Goal: Task Accomplishment & Management: Use online tool/utility

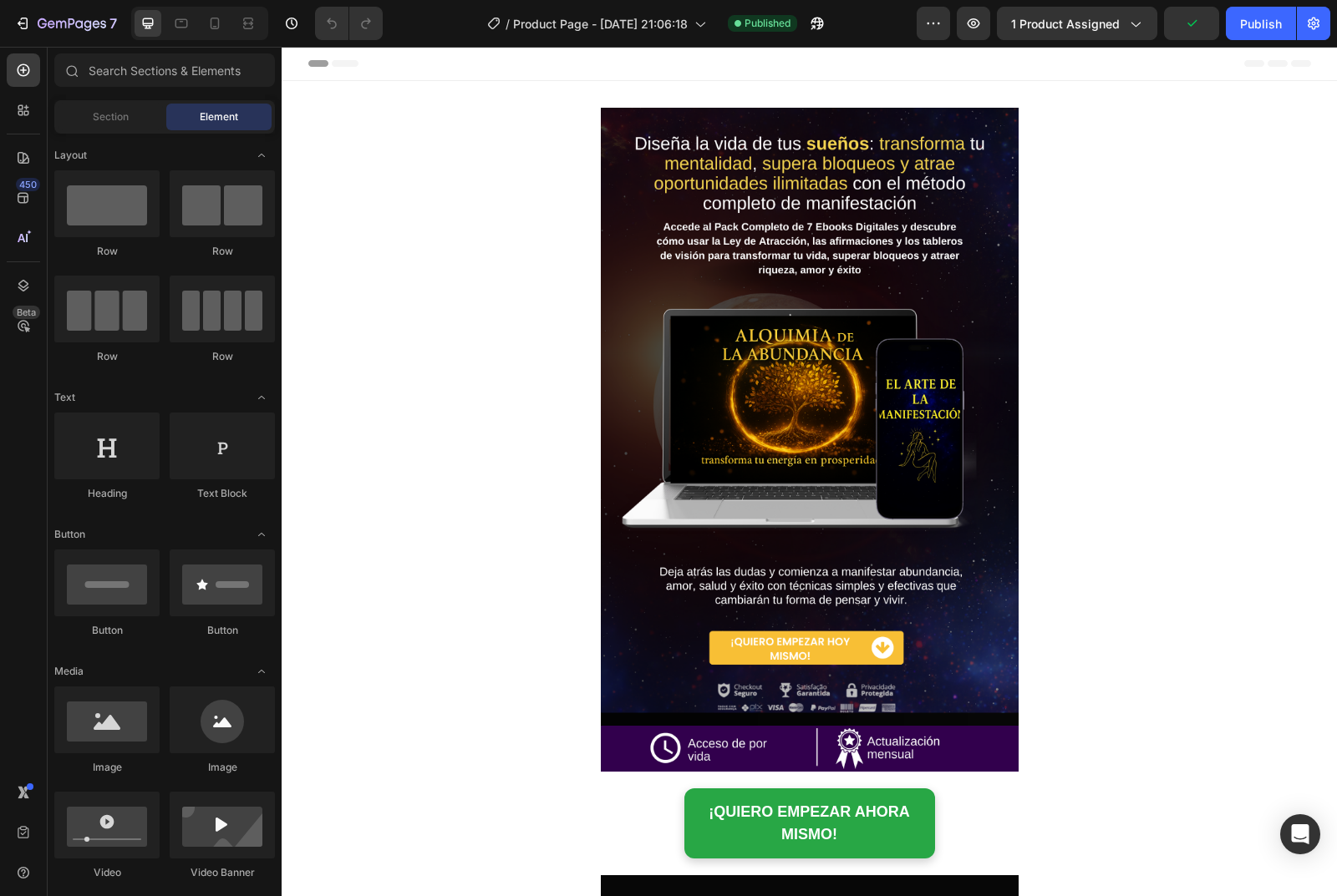
click at [550, 67] on div "Header" at bounding box center [809, 63] width 1002 height 34
click at [300, 59] on icon at bounding box center [301, 63] width 12 height 12
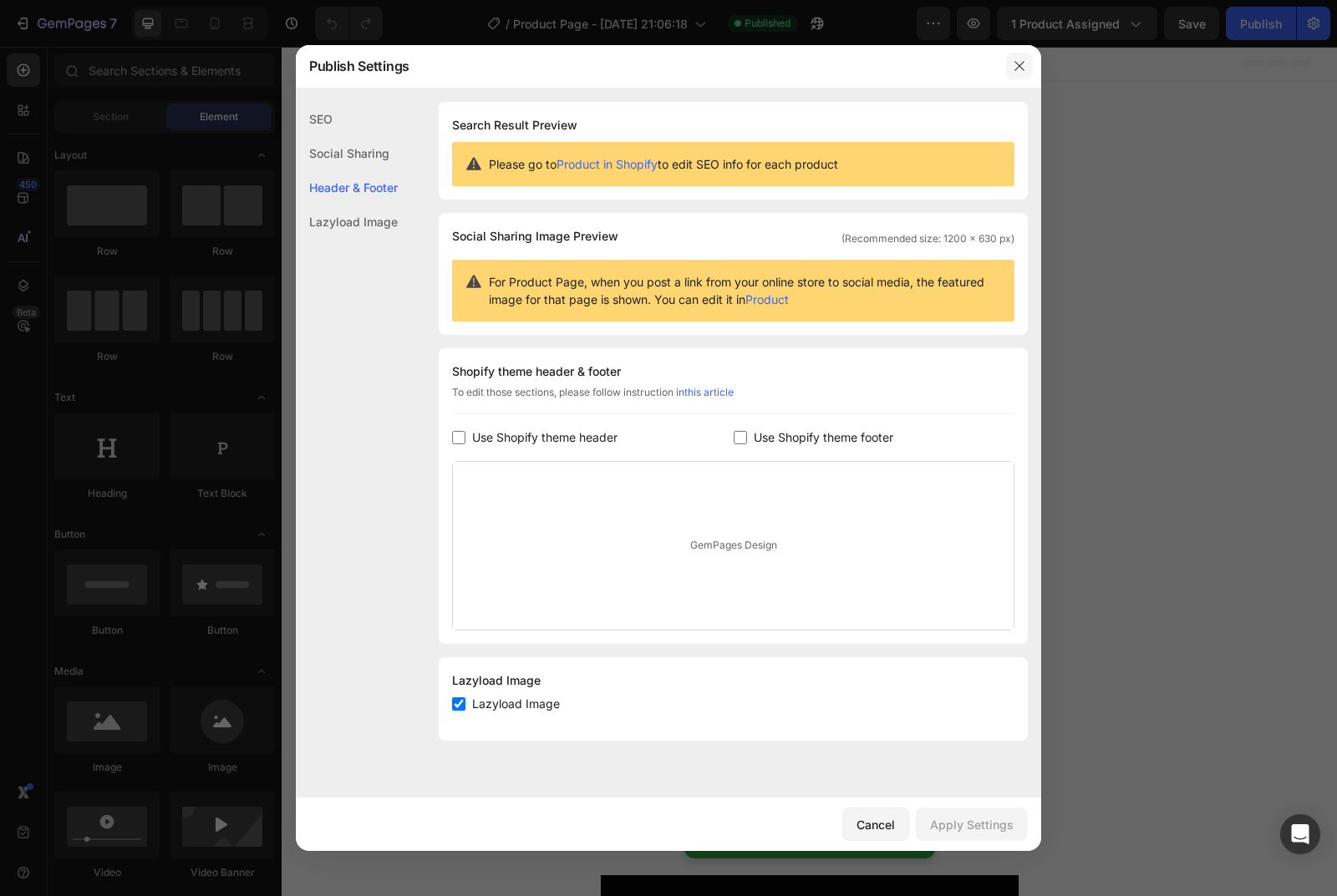
click at [1021, 62] on icon "button" at bounding box center [1019, 66] width 14 height 14
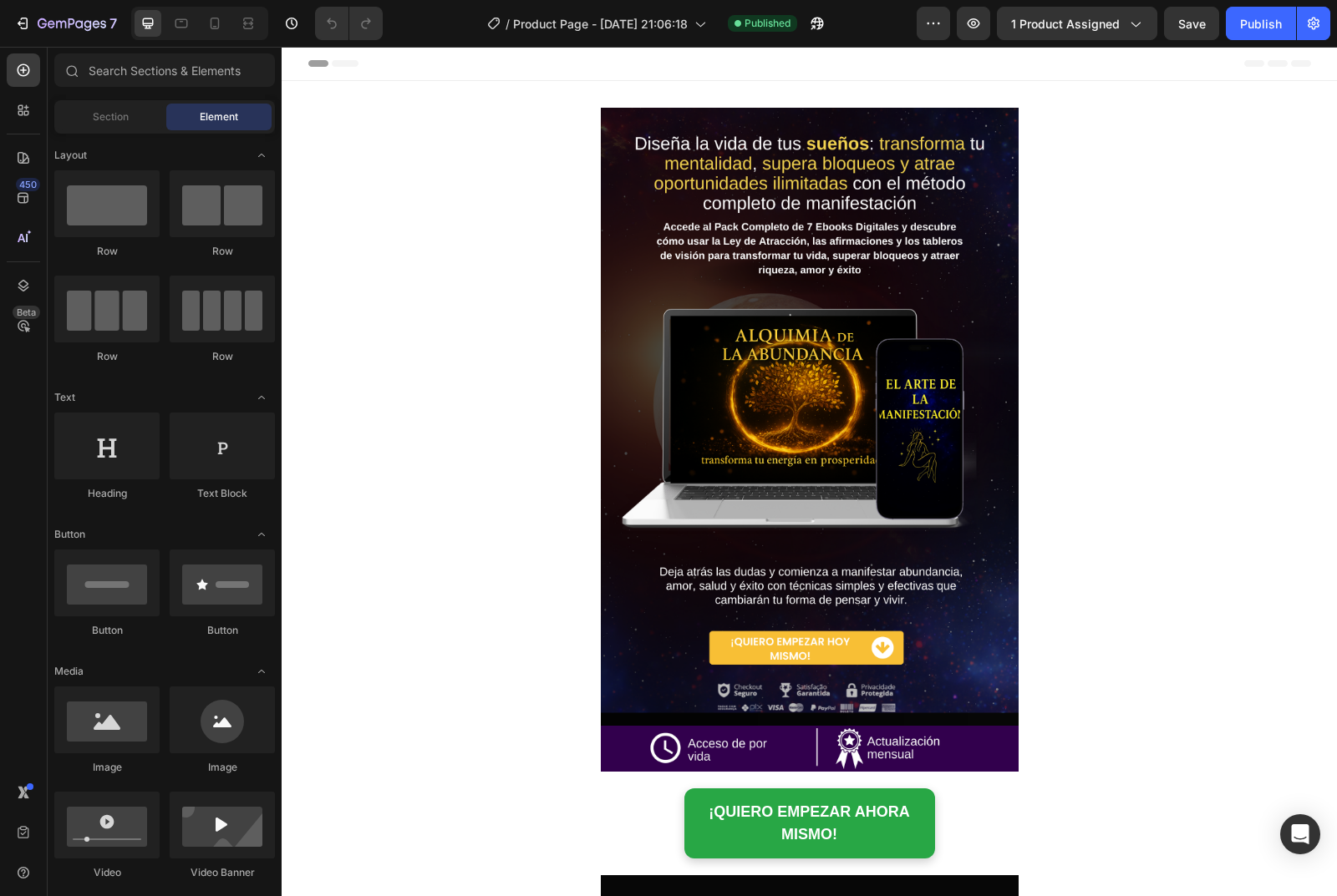
click at [436, 63] on div "Header" at bounding box center [809, 63] width 1002 height 34
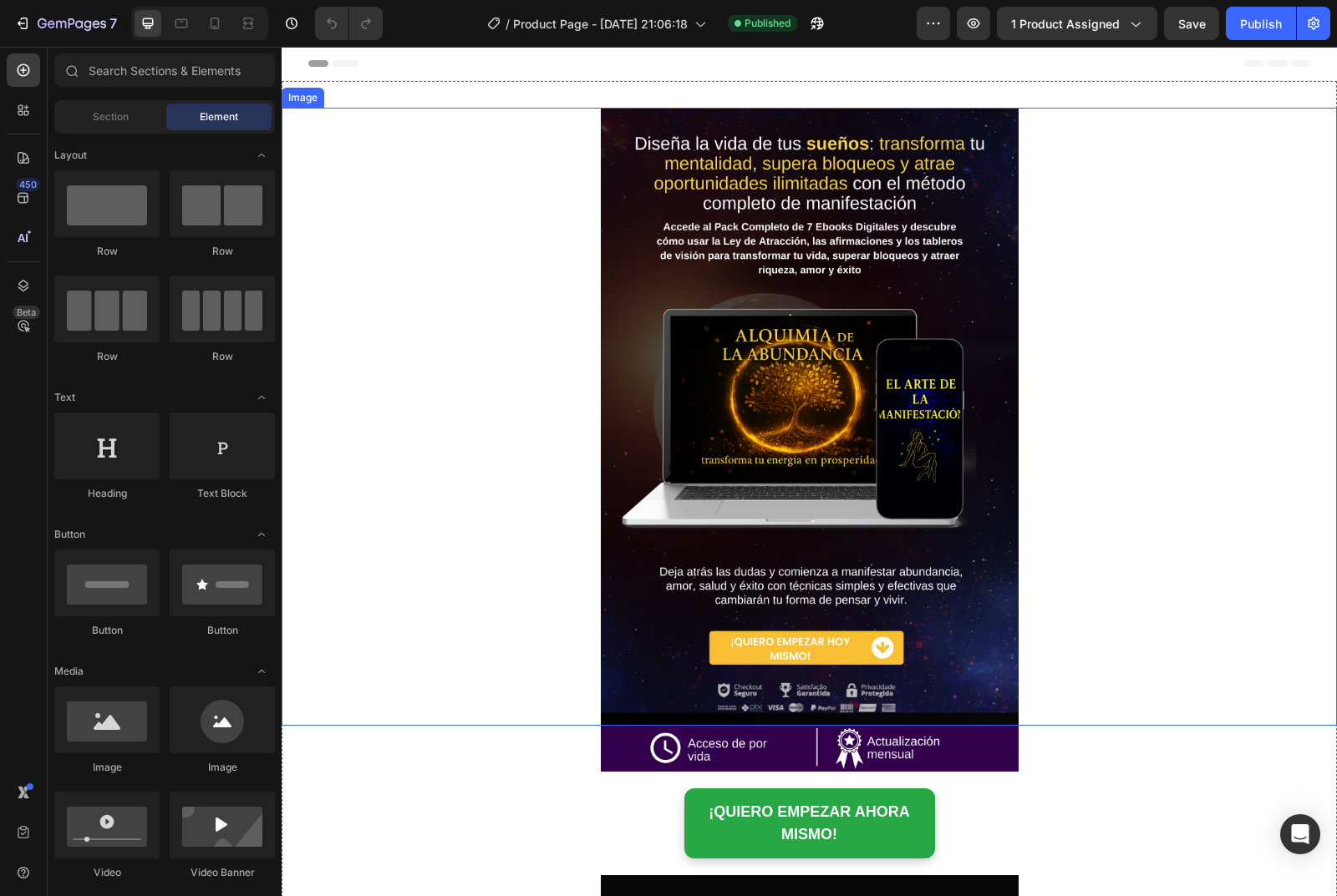
click at [428, 113] on div at bounding box center [809, 417] width 1055 height 618
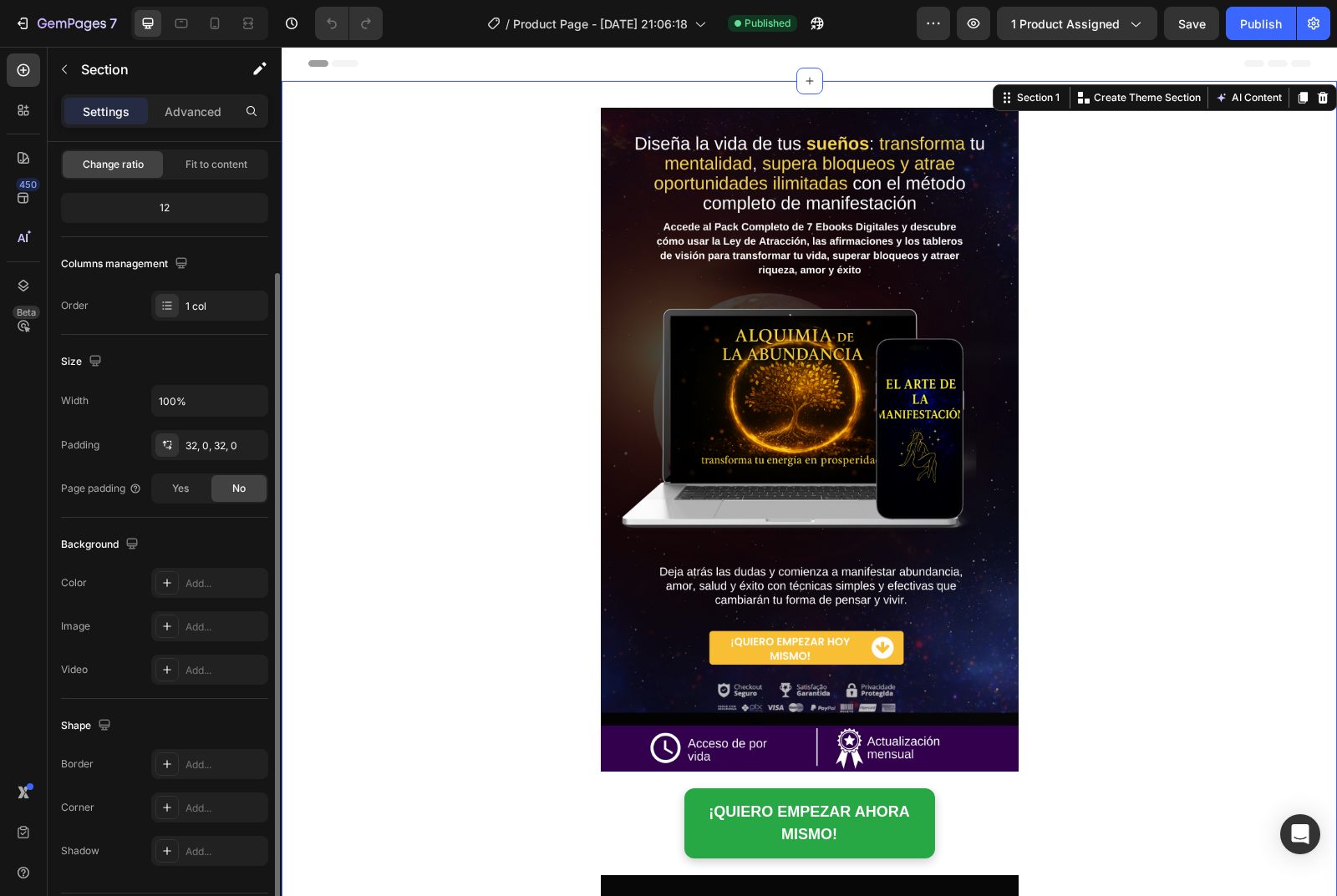
scroll to position [218, 0]
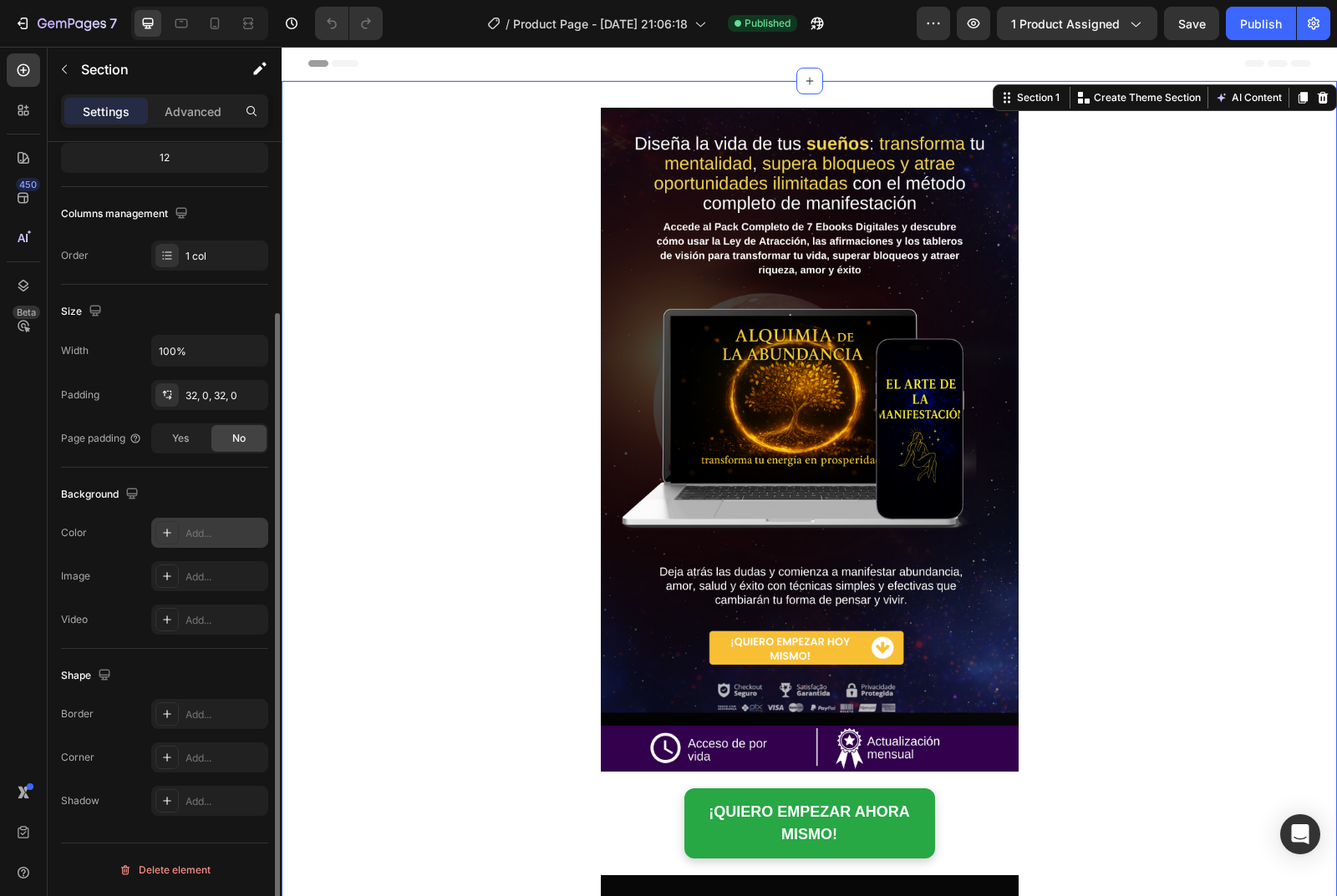
click at [169, 536] on icon at bounding box center [166, 533] width 14 height 14
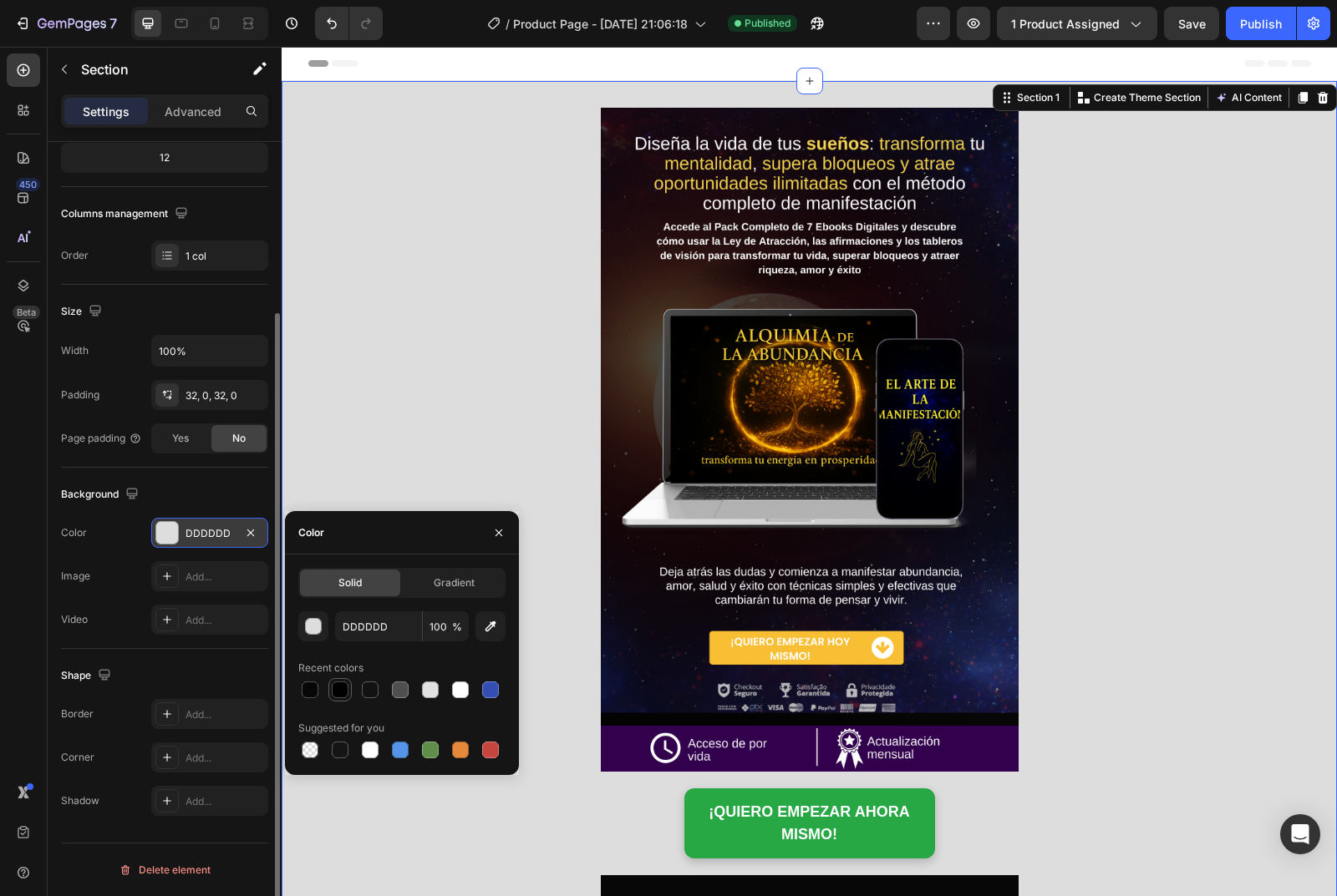
click at [340, 693] on div at bounding box center [340, 690] width 16 height 16
type input "000000"
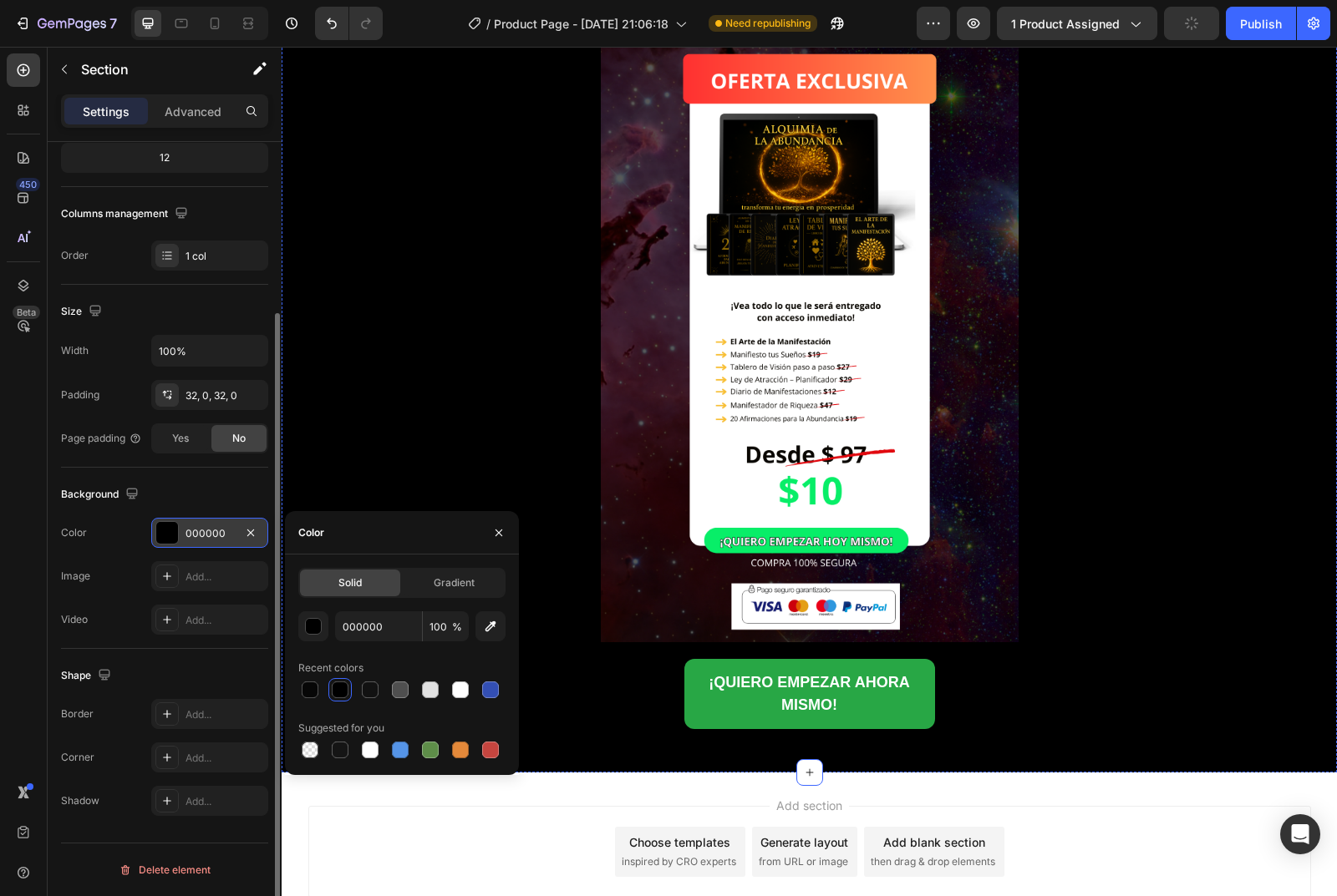
scroll to position [4369, 0]
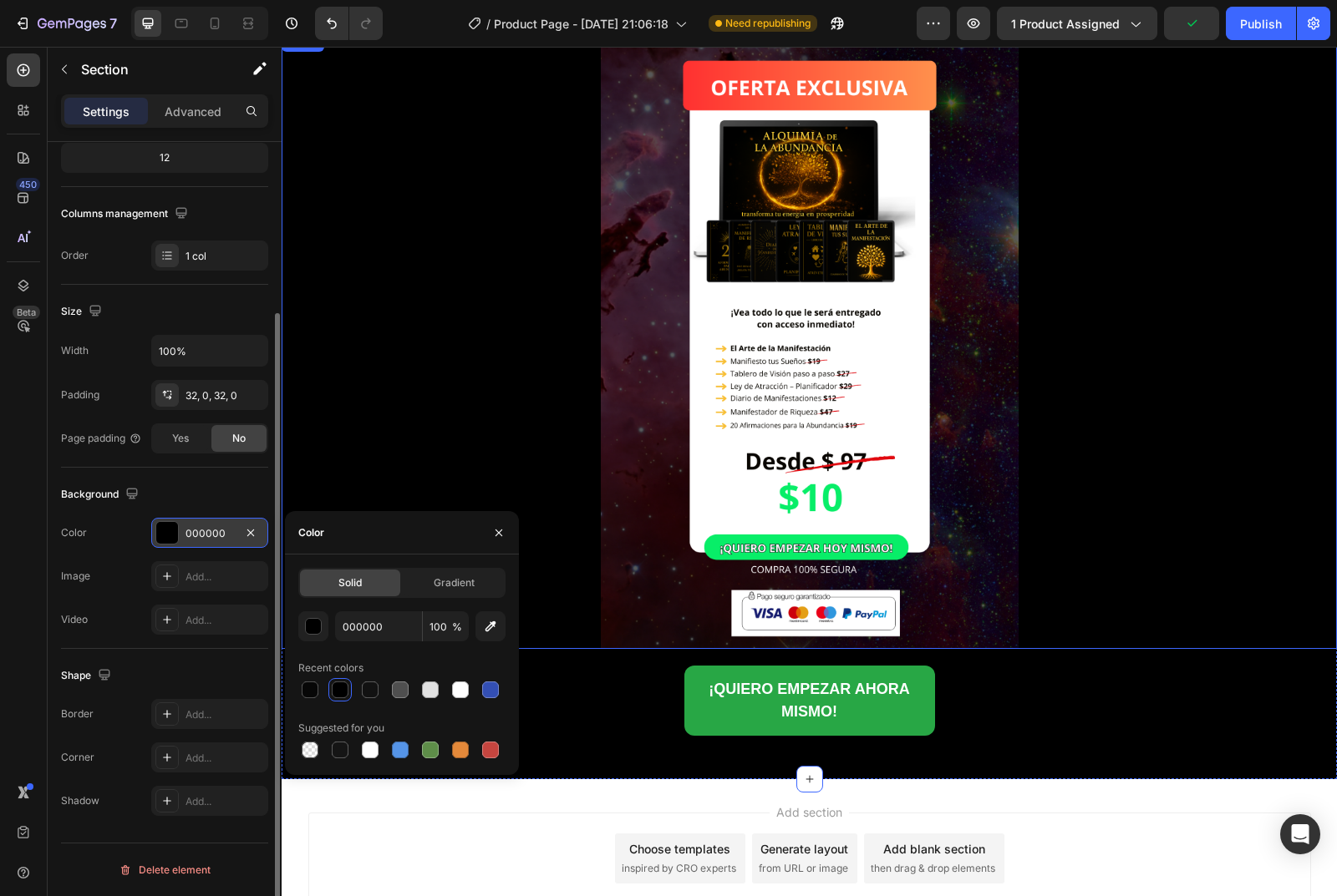
click at [489, 429] on div at bounding box center [809, 340] width 1055 height 617
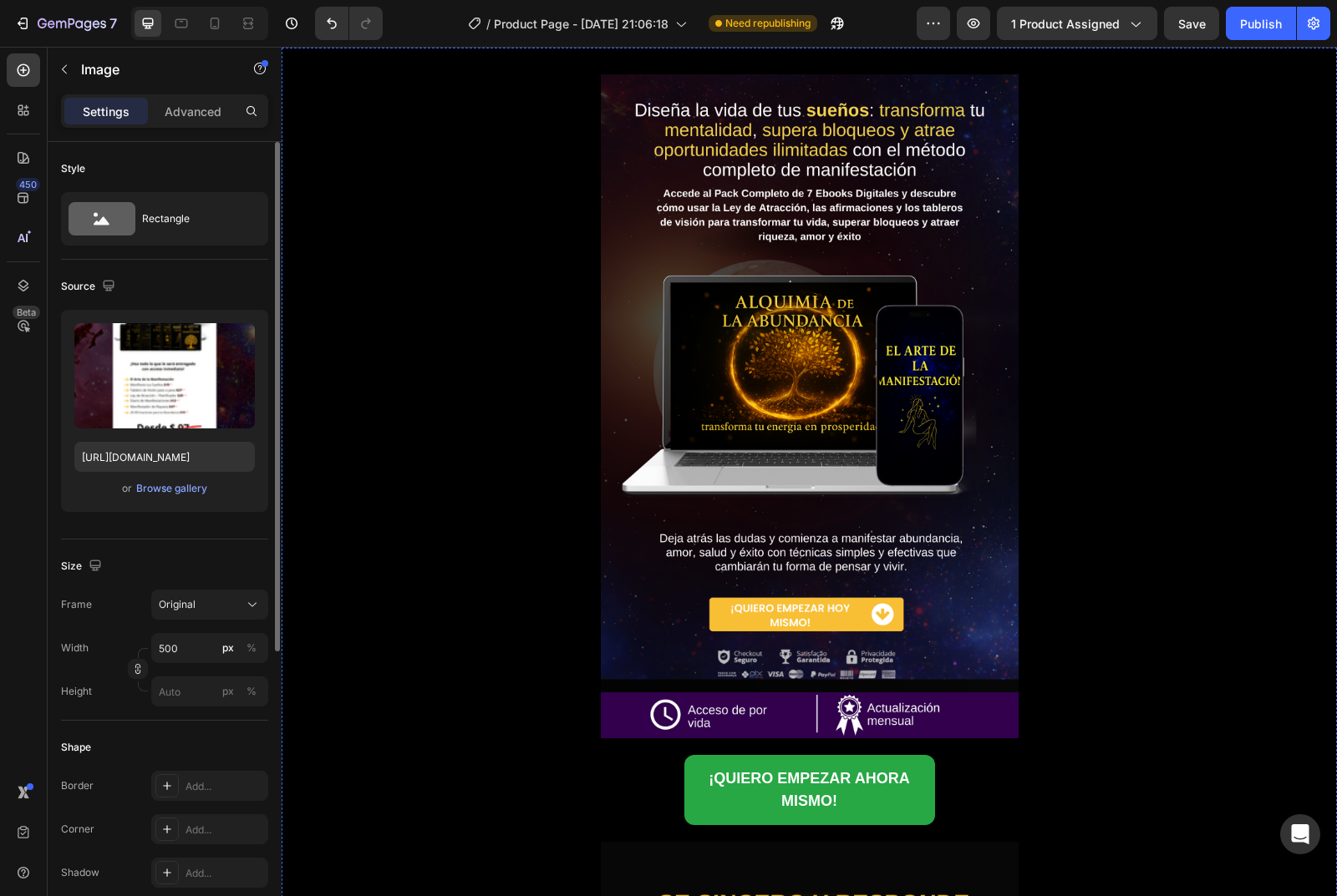
scroll to position [0, 0]
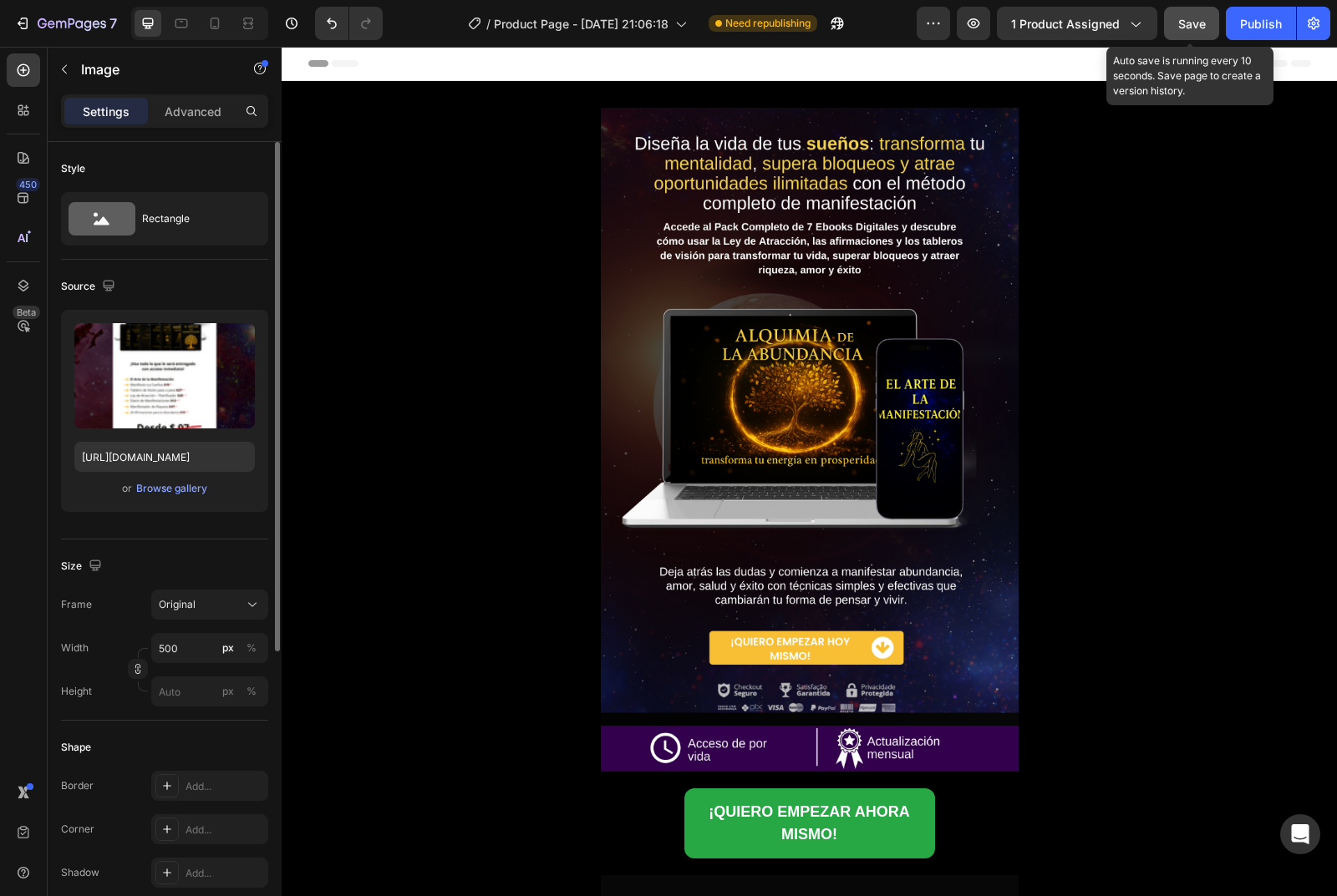
click at [1196, 21] on span "Save" at bounding box center [1192, 24] width 27 height 15
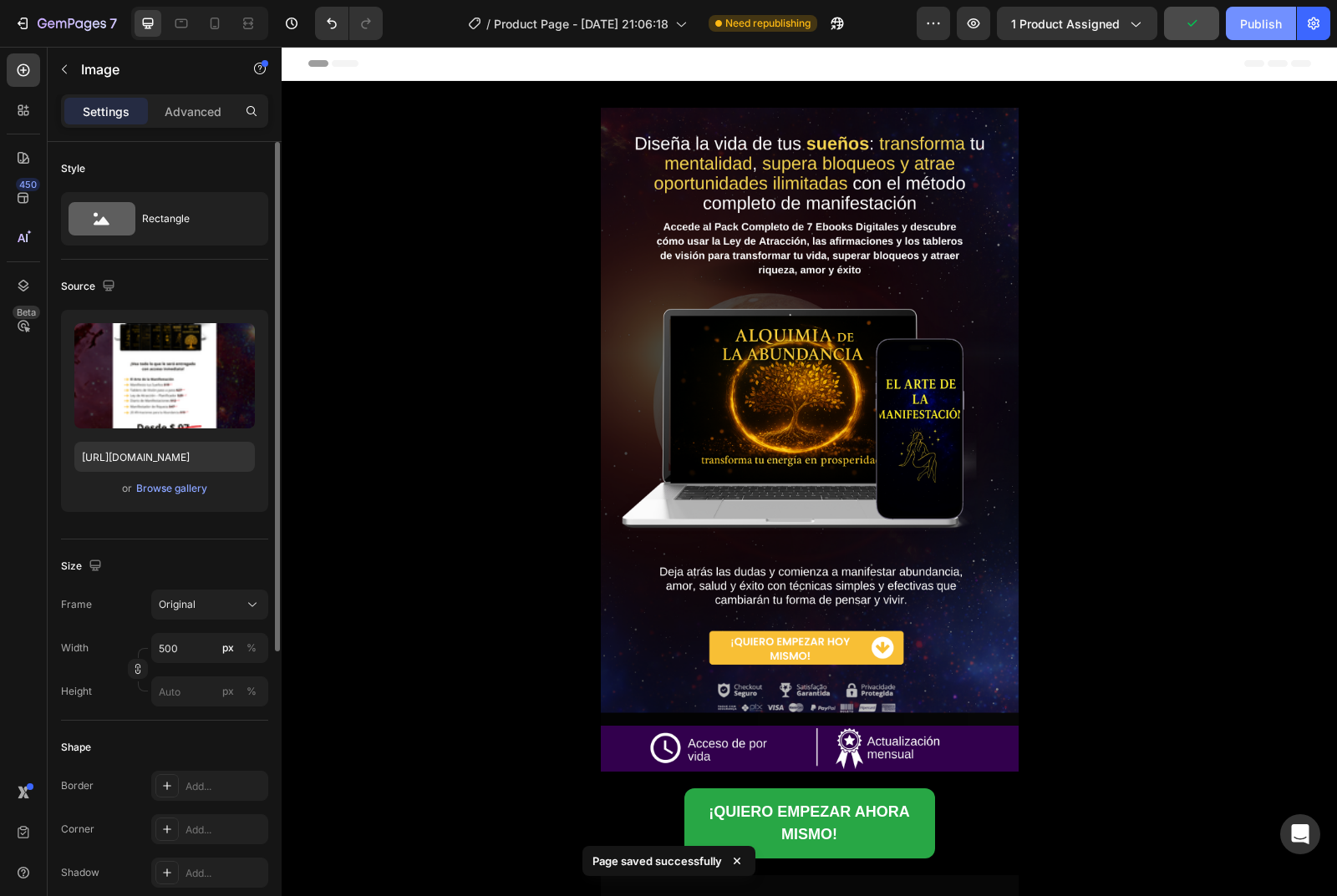
click at [1250, 23] on div "Publish" at bounding box center [1261, 23] width 42 height 17
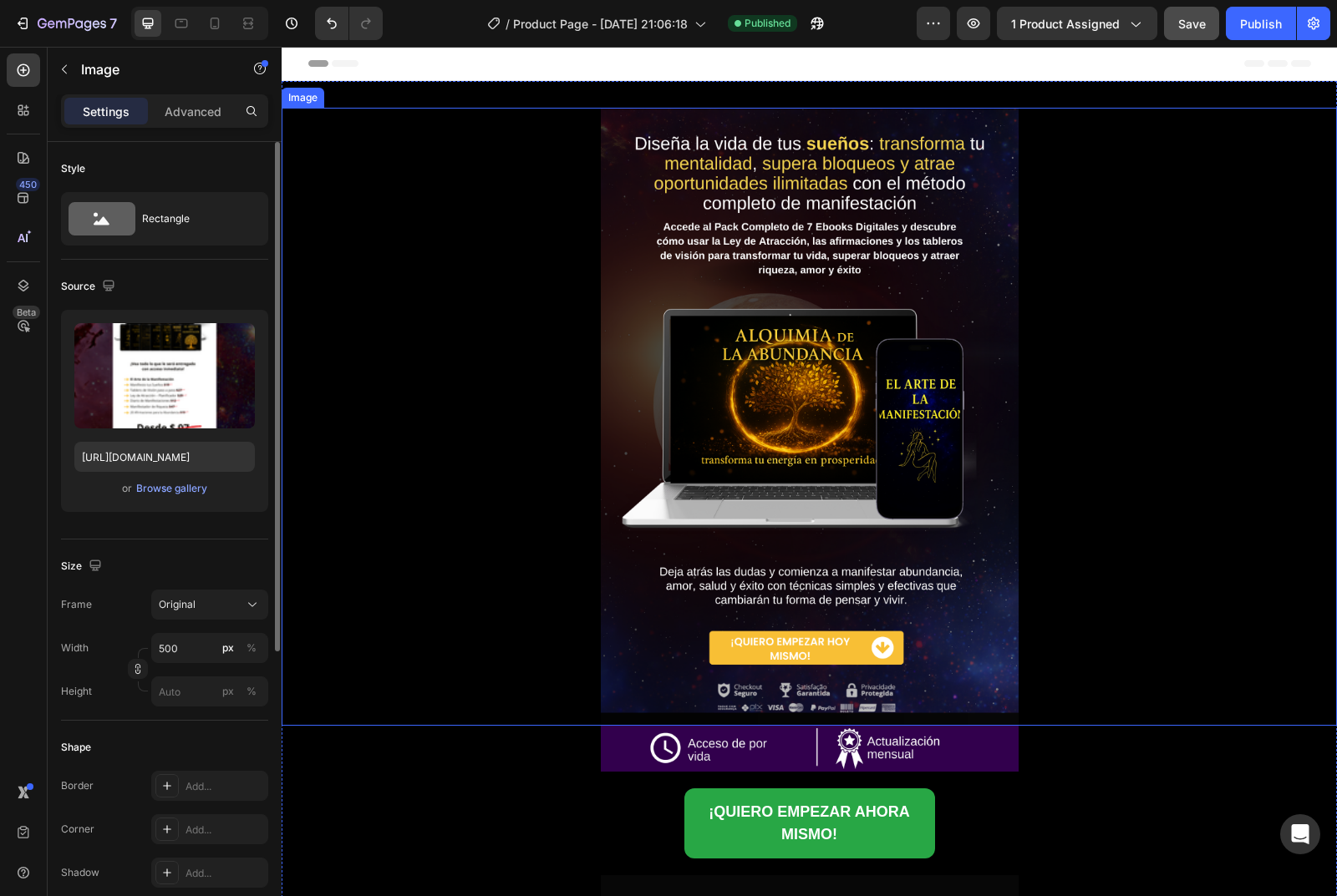
click at [797, 503] on img at bounding box center [809, 417] width 418 height 618
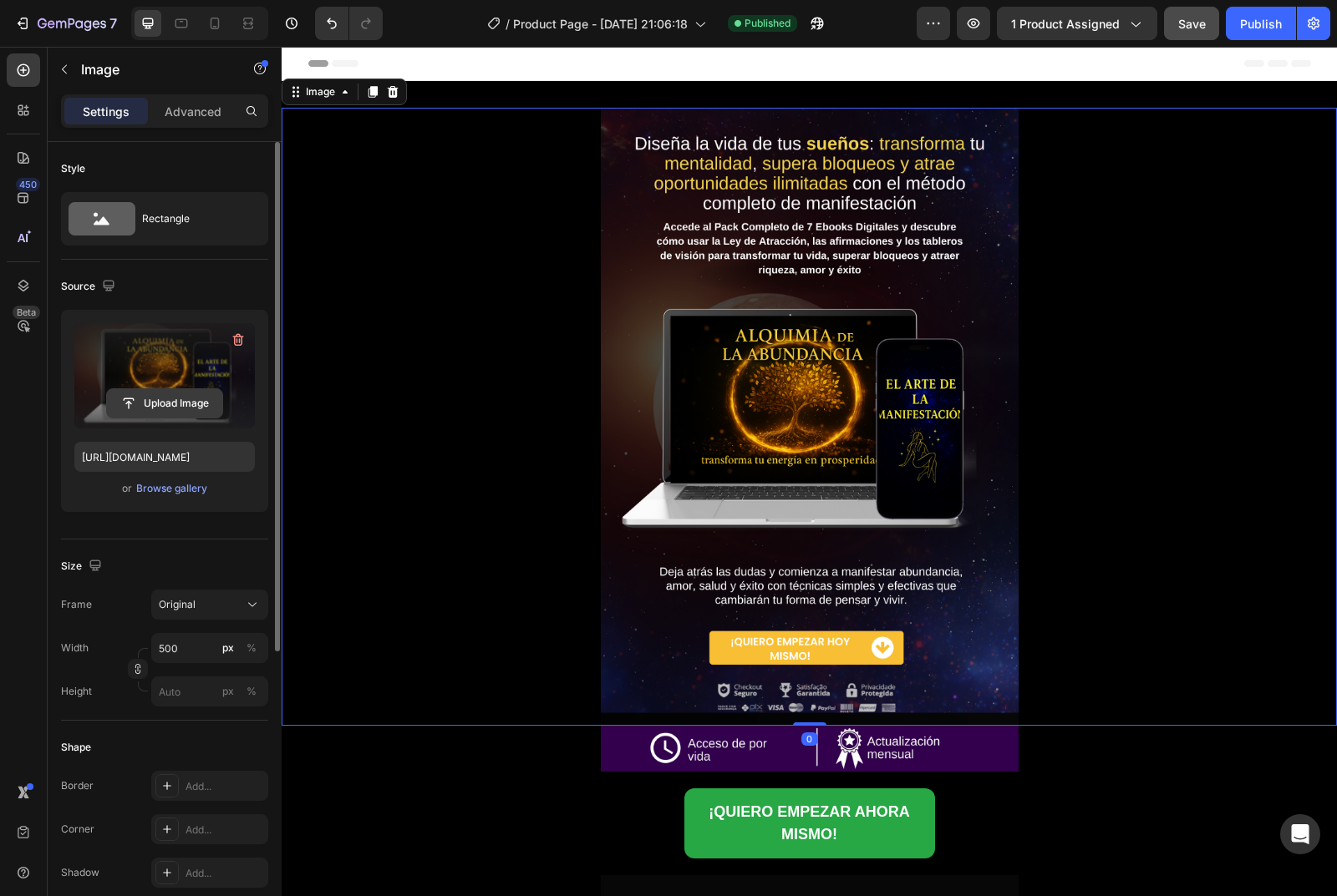
click at [174, 395] on input "file" at bounding box center [165, 403] width 115 height 28
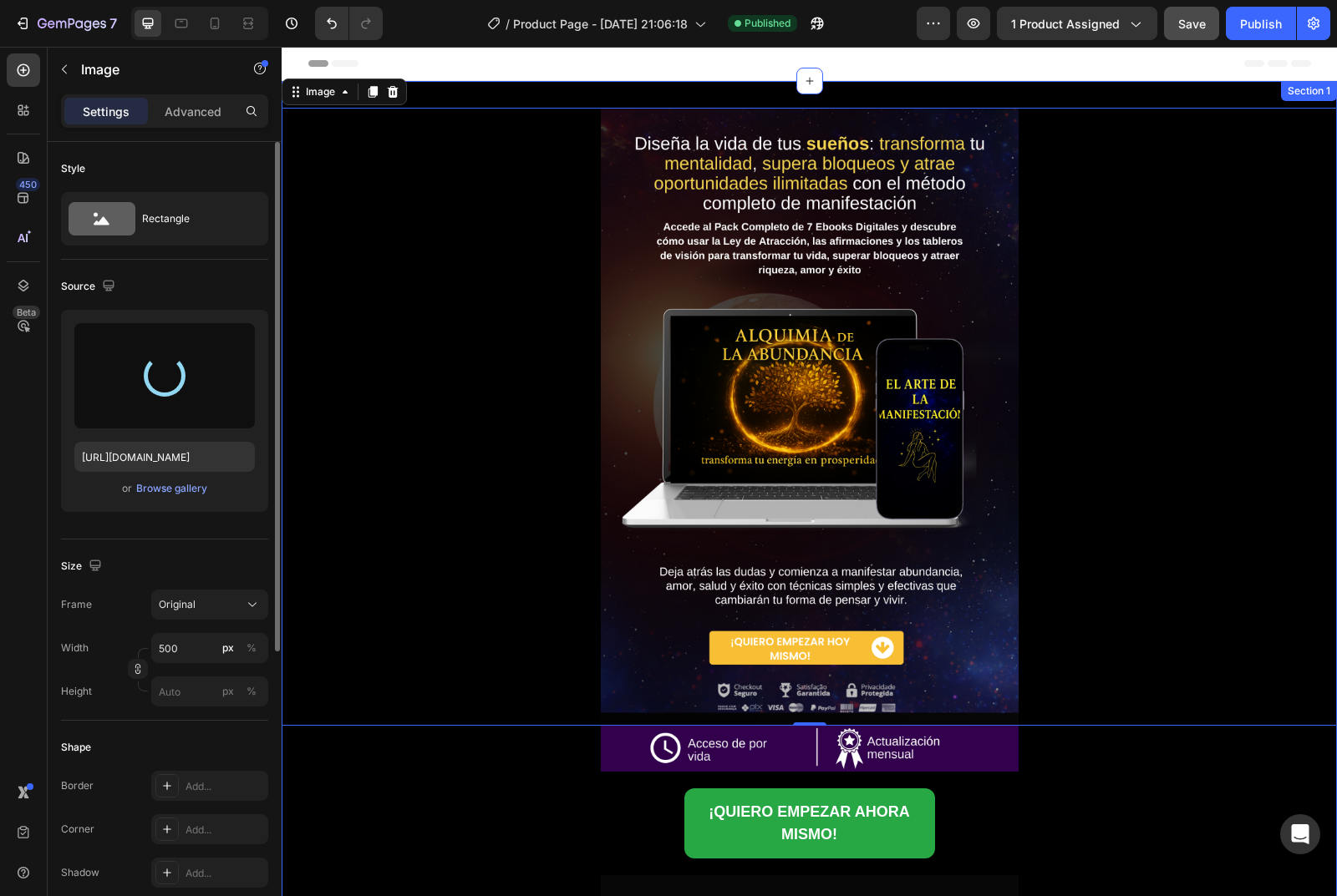
type input "[URL][DOMAIN_NAME]"
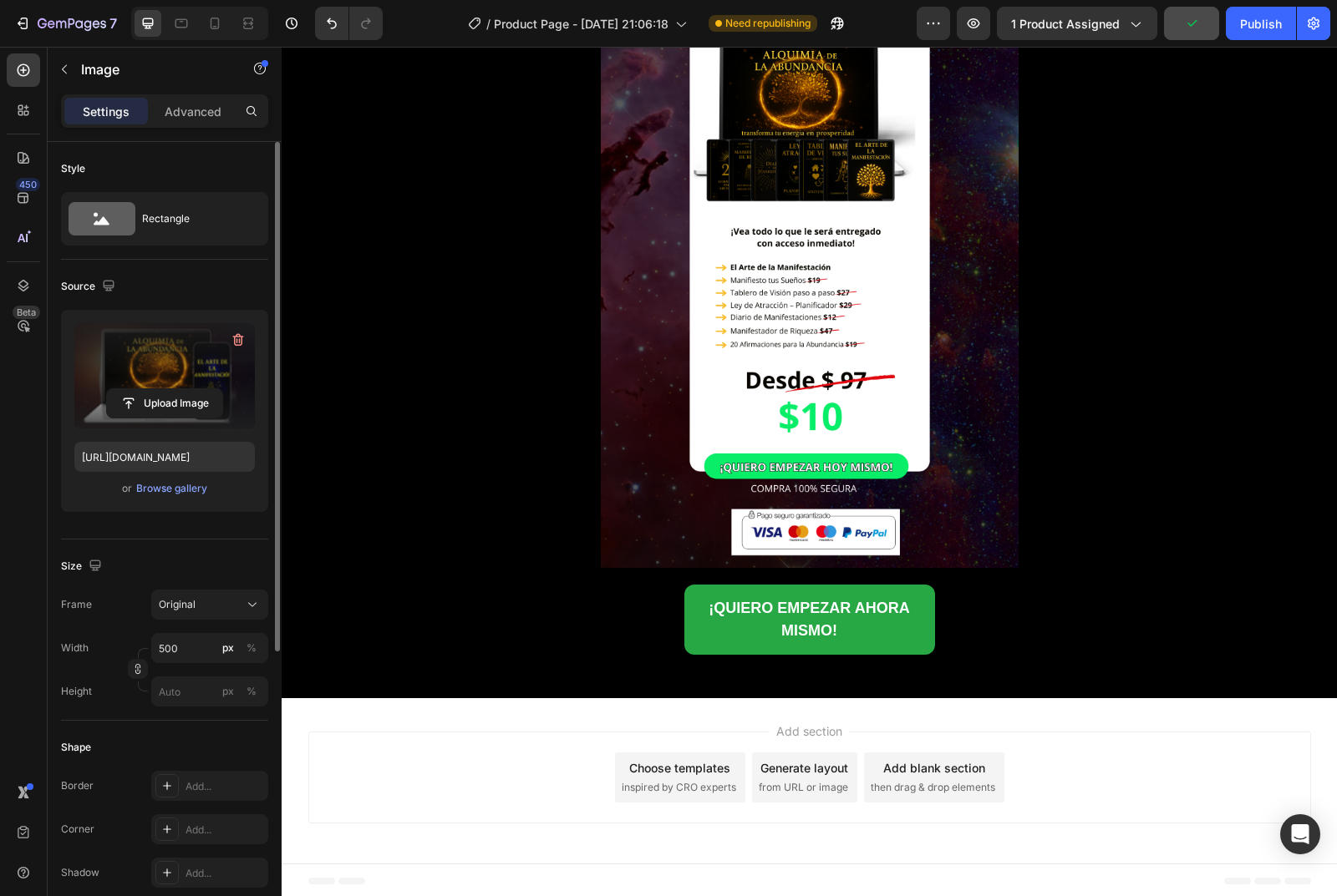
scroll to position [4453, 0]
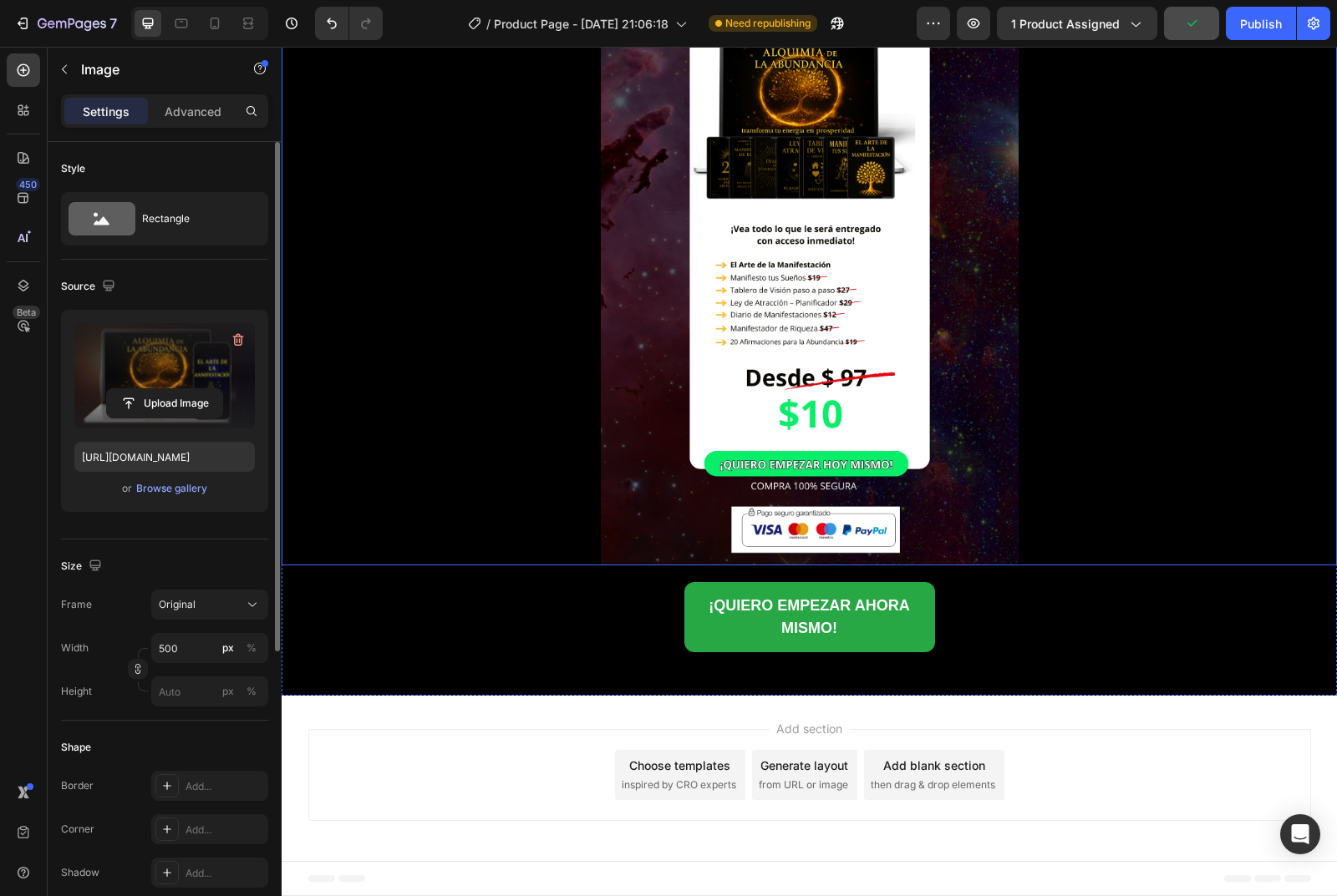
click at [818, 293] on img at bounding box center [809, 256] width 418 height 617
click at [169, 399] on input "file" at bounding box center [165, 403] width 115 height 28
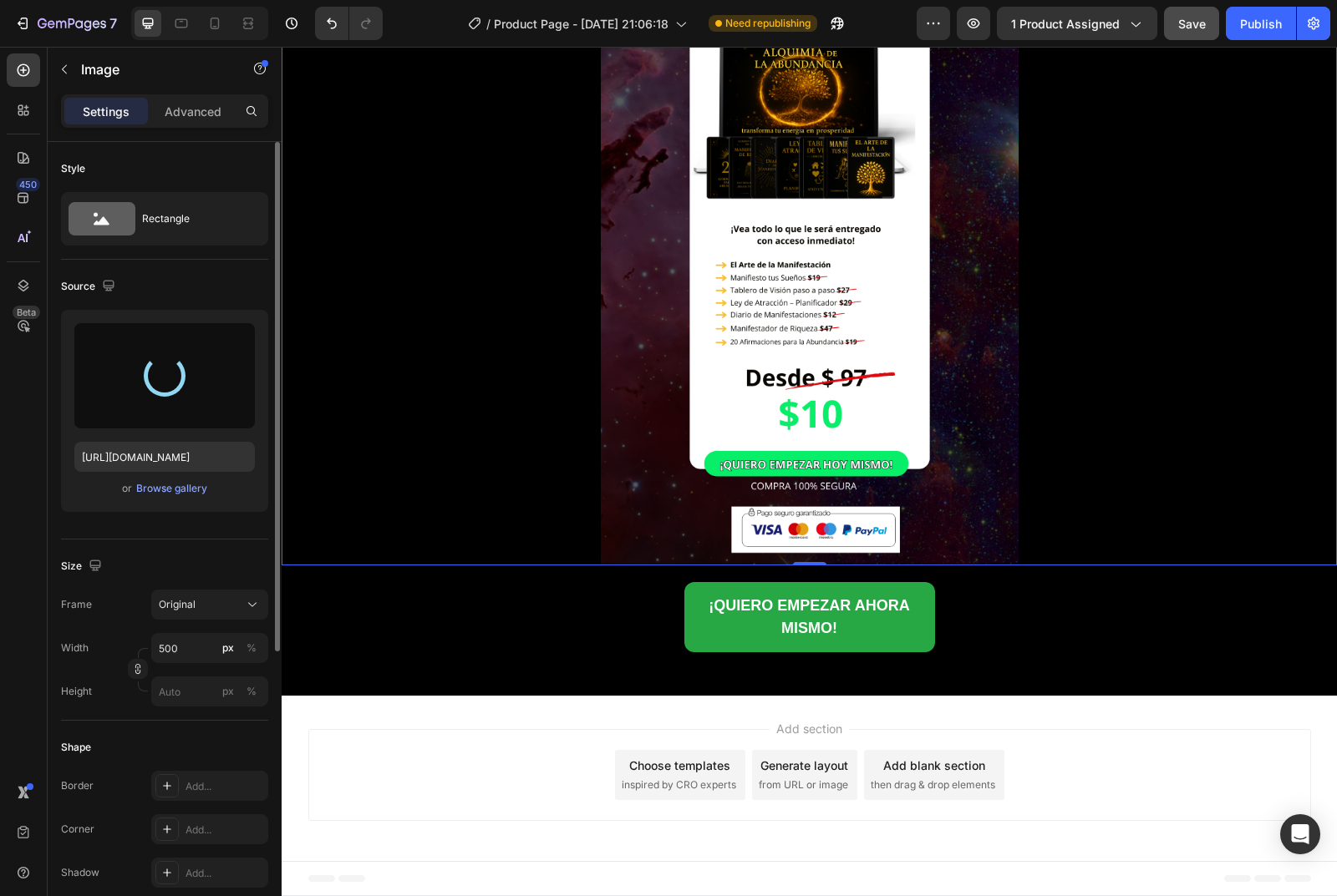
type input "[URL][DOMAIN_NAME]"
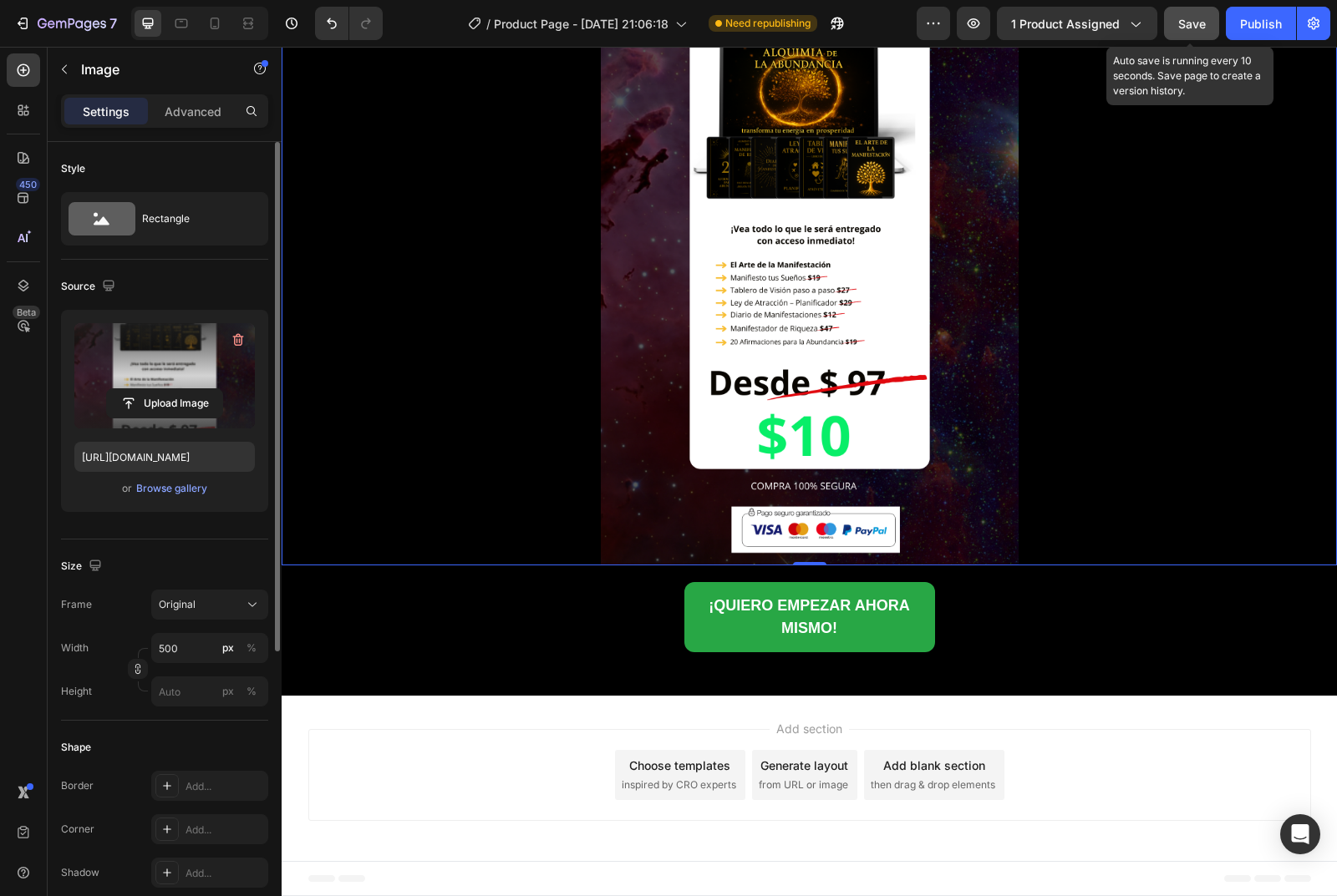
click at [1203, 35] on button "Save" at bounding box center [1192, 23] width 55 height 34
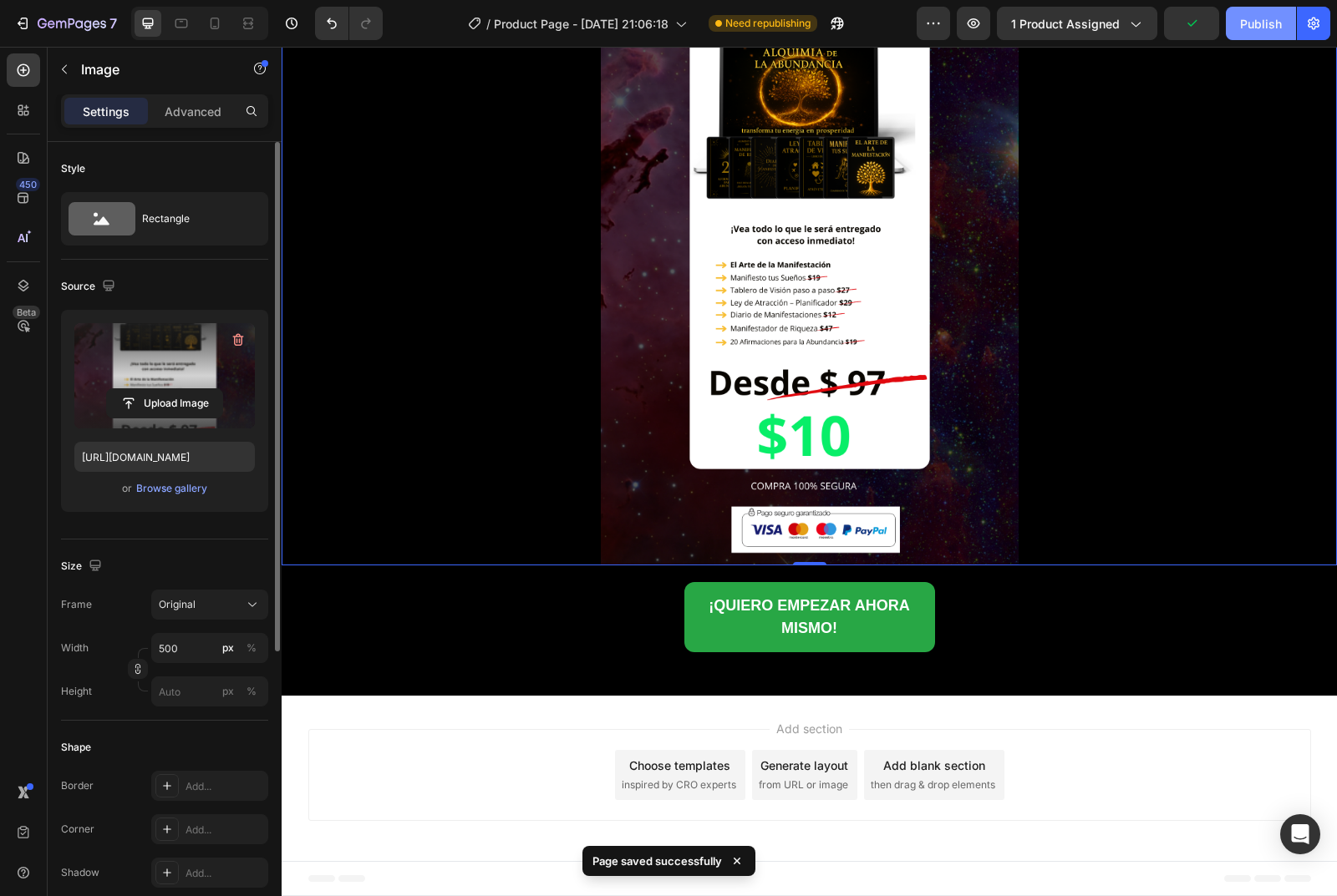
click at [1260, 24] on div "Publish" at bounding box center [1261, 23] width 42 height 17
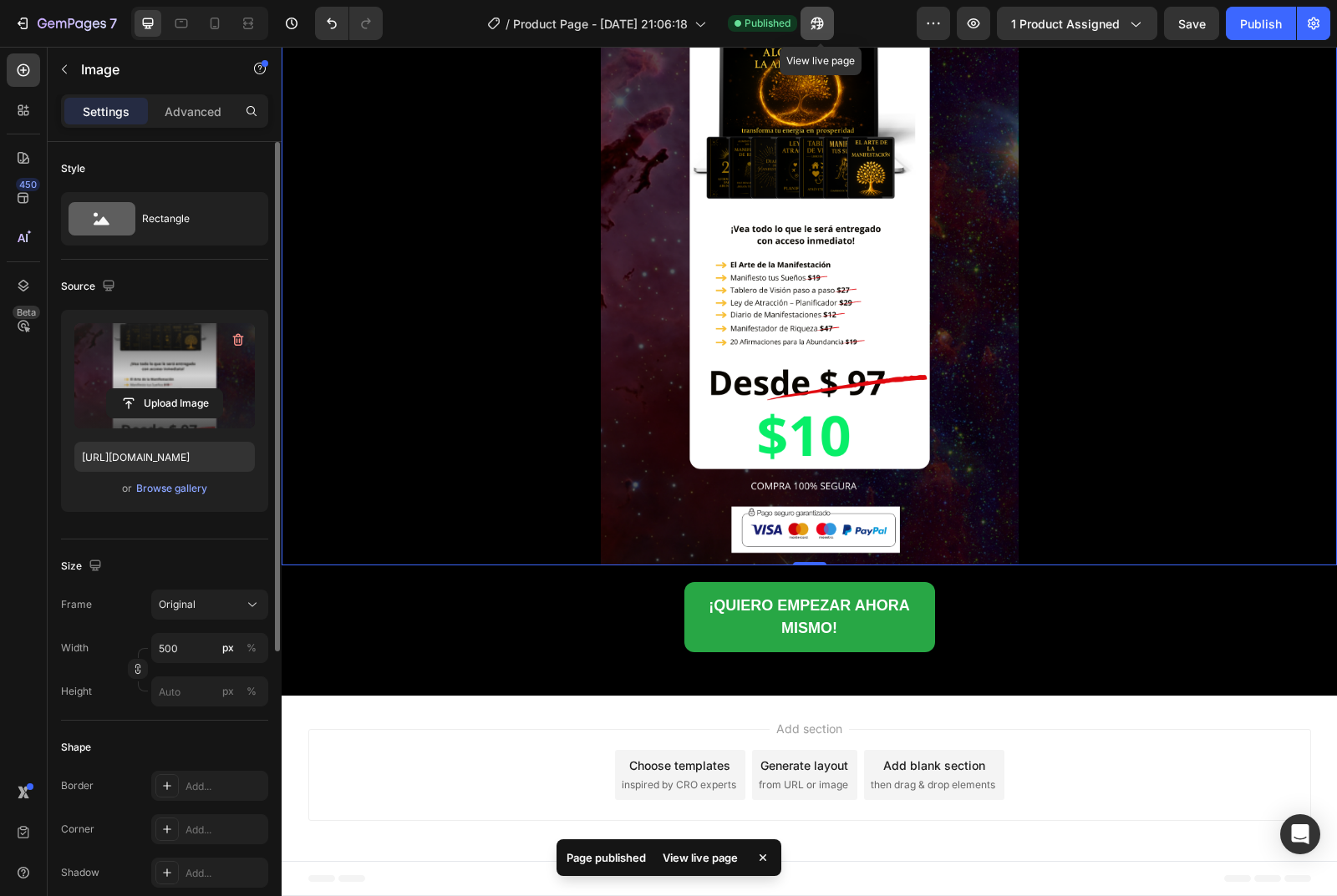
click at [824, 20] on icon "button" at bounding box center [817, 23] width 16 height 16
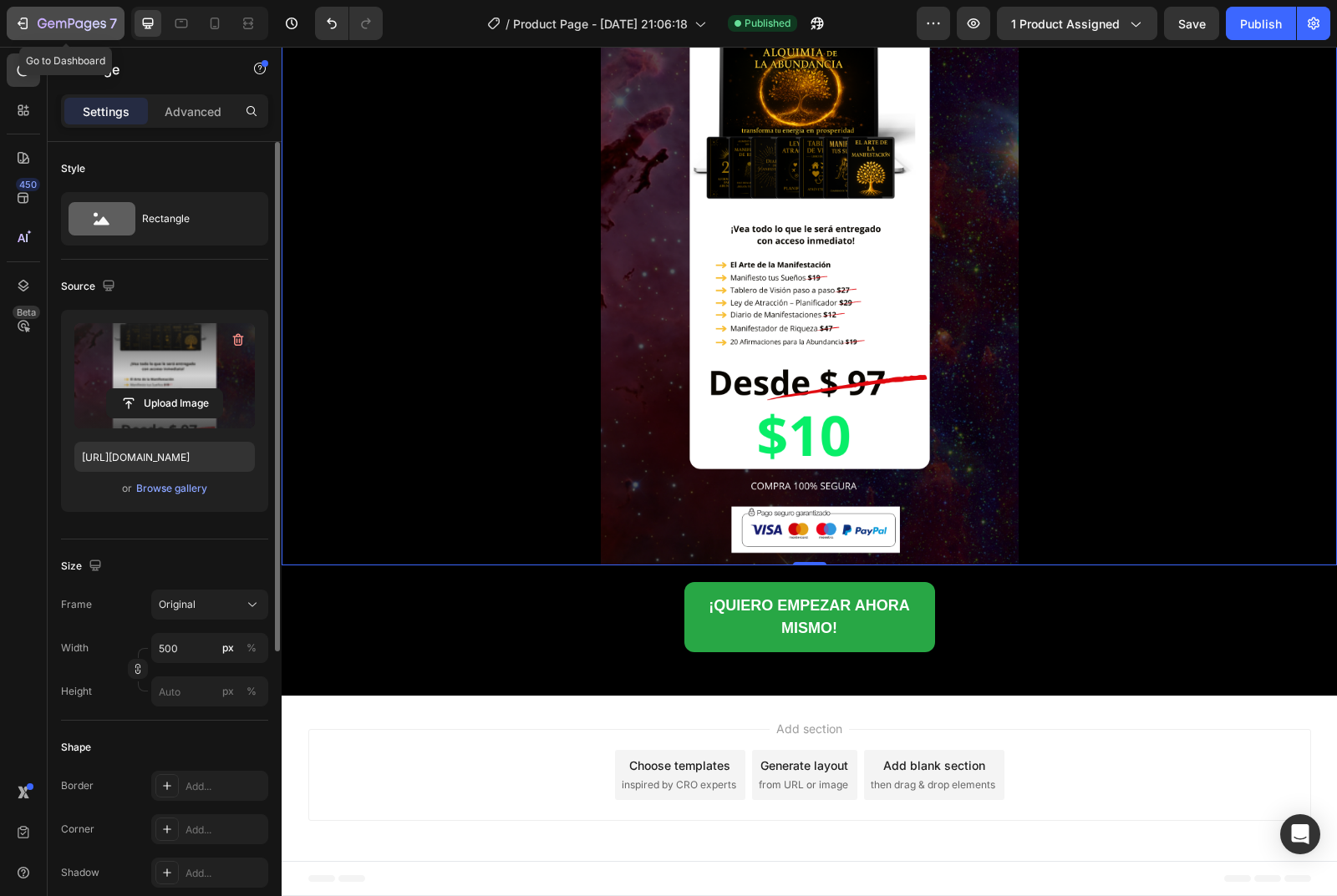
click at [28, 20] on icon "button" at bounding box center [23, 23] width 16 height 16
